Goal: Check status

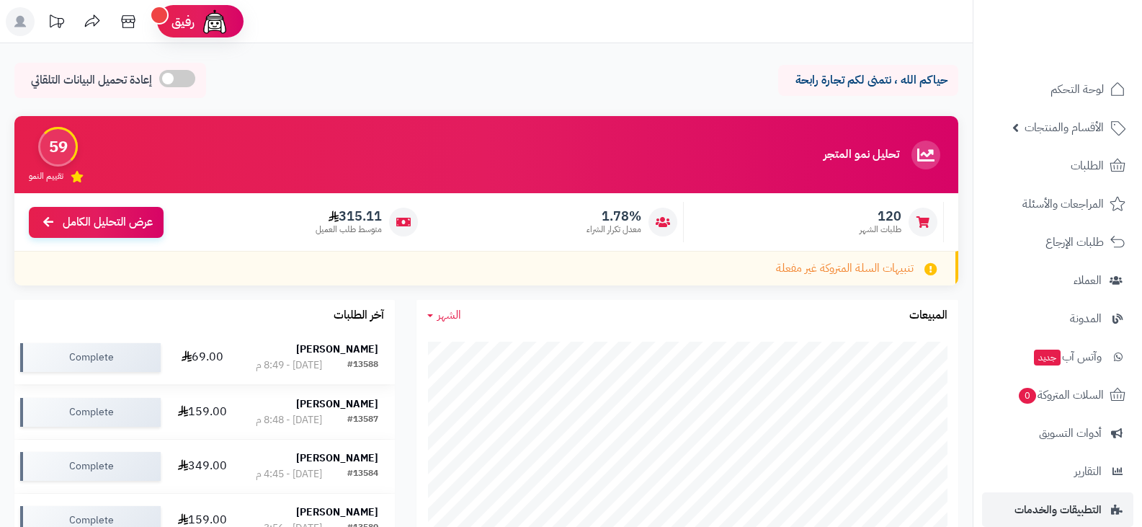
click at [359, 345] on strong "هايل اللغبي" at bounding box center [337, 349] width 82 height 15
